Goal: Check status

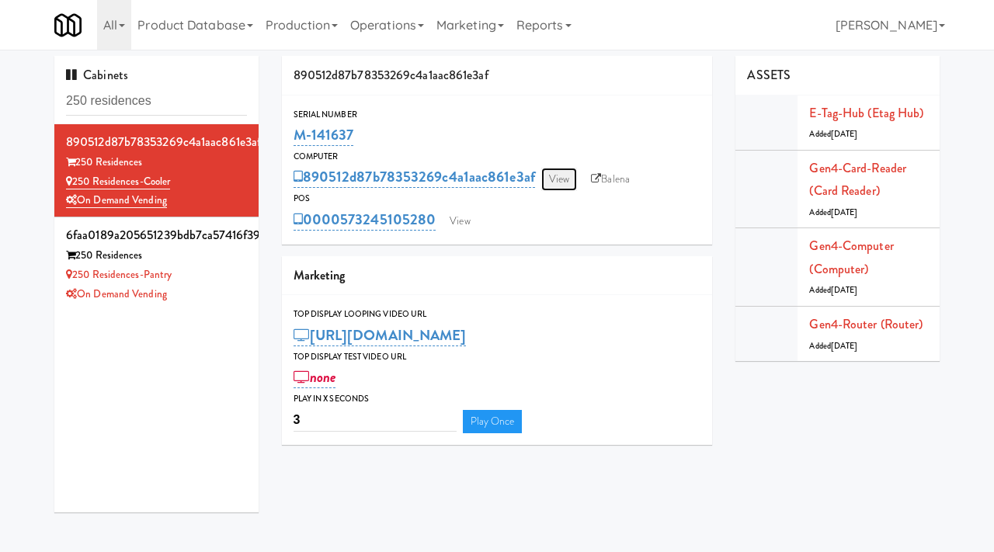
click at [561, 168] on link "View" at bounding box center [559, 179] width 36 height 23
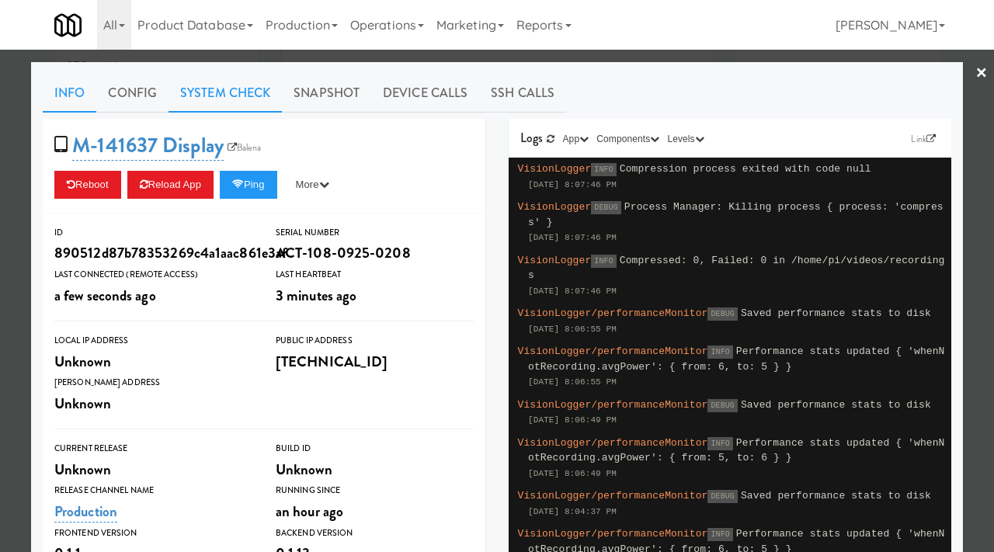
click at [218, 103] on link "System Check" at bounding box center [224, 93] width 113 height 39
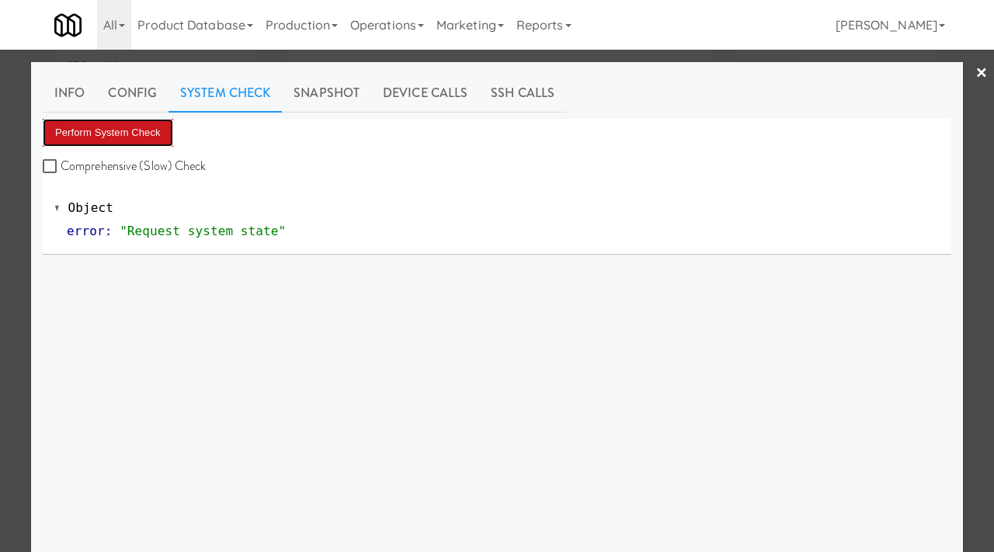
click at [134, 139] on button "Perform System Check" at bounding box center [108, 133] width 130 height 28
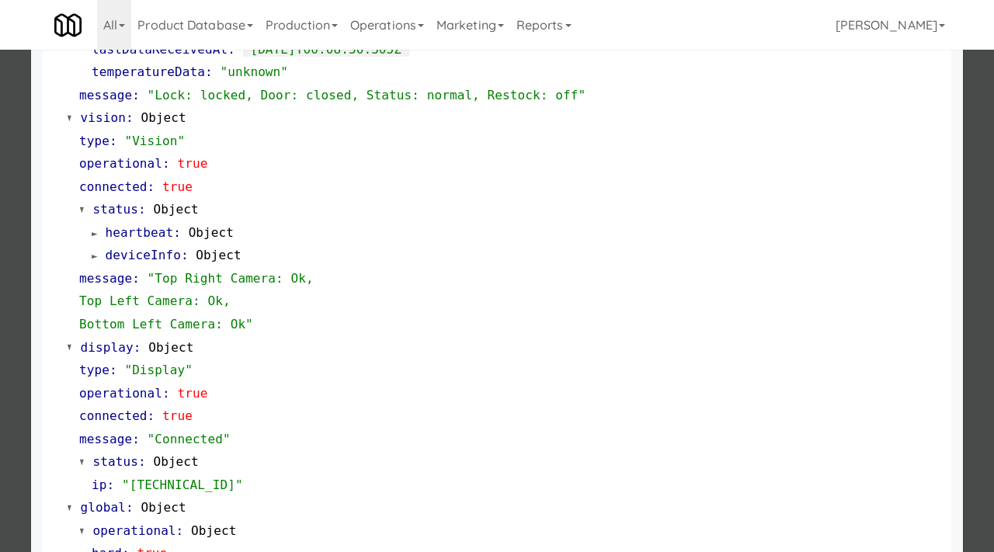
scroll to position [564, 0]
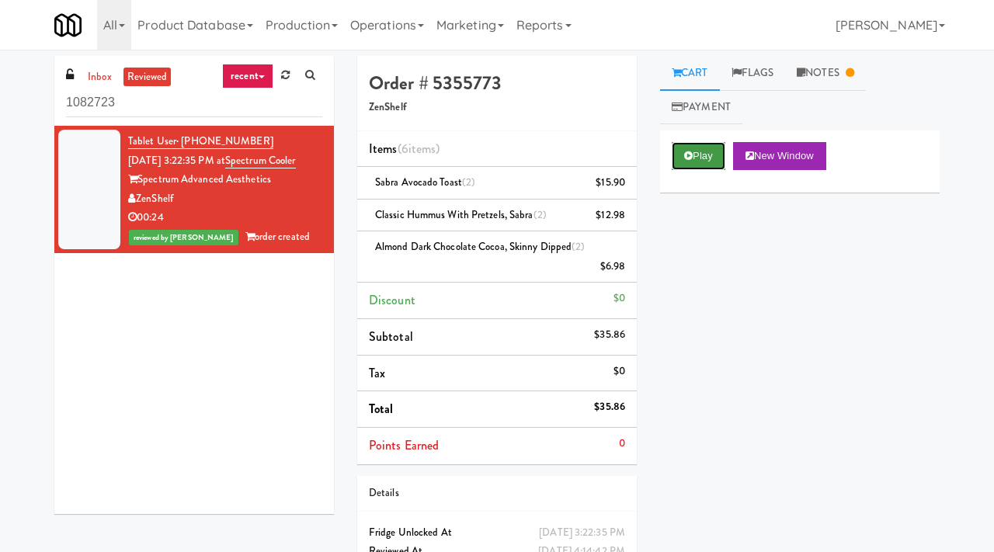
click at [706, 154] on button "Play" at bounding box center [698, 156] width 54 height 28
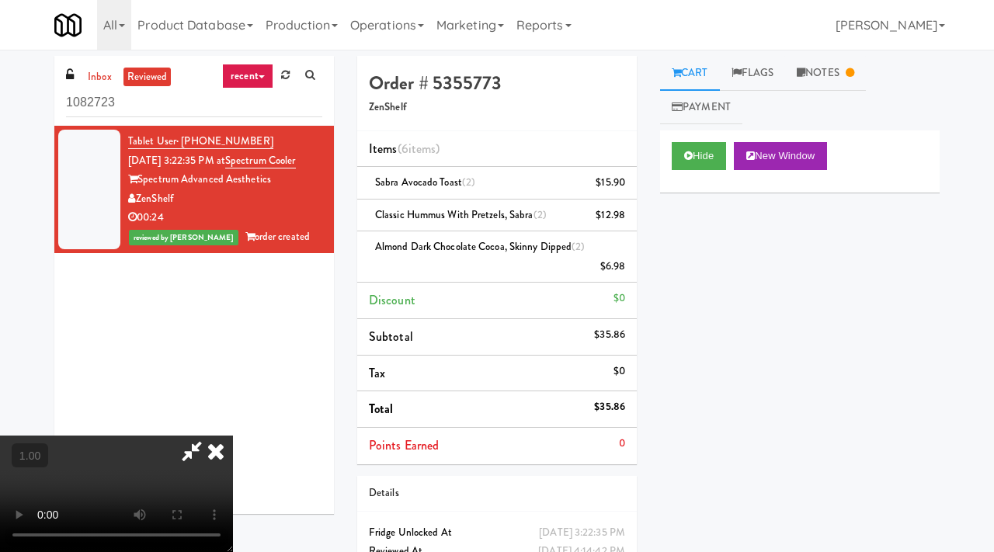
click at [233, 435] on video at bounding box center [116, 493] width 233 height 116
